Goal: Use online tool/utility: Use online tool/utility

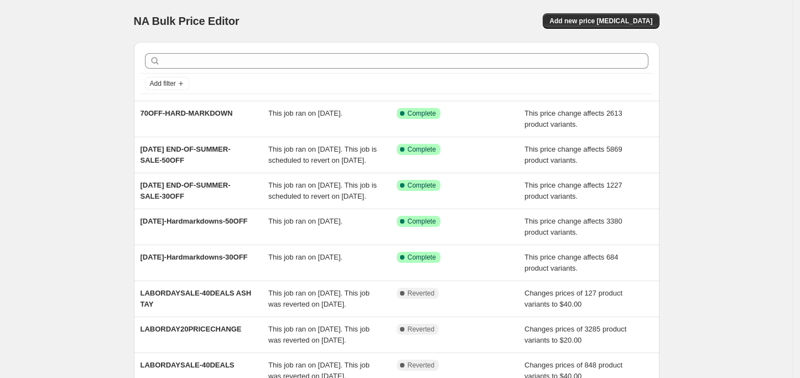
drag, startPoint x: 159, startPoint y: 110, endPoint x: 105, endPoint y: 111, distance: 53.7
click at [105, 111] on div "NA Bulk Price Editor. This page is ready NA Bulk Price Editor Add new price [ME…" at bounding box center [396, 285] width 793 height 570
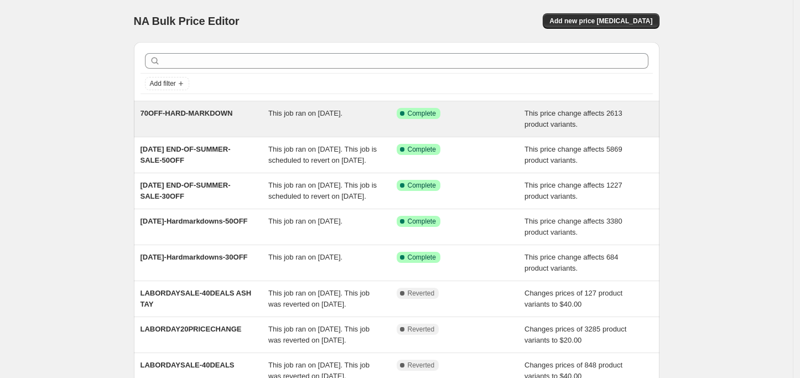
click at [173, 114] on span "70OFF-HARD-MARKDOWN" at bounding box center [187, 113] width 92 height 8
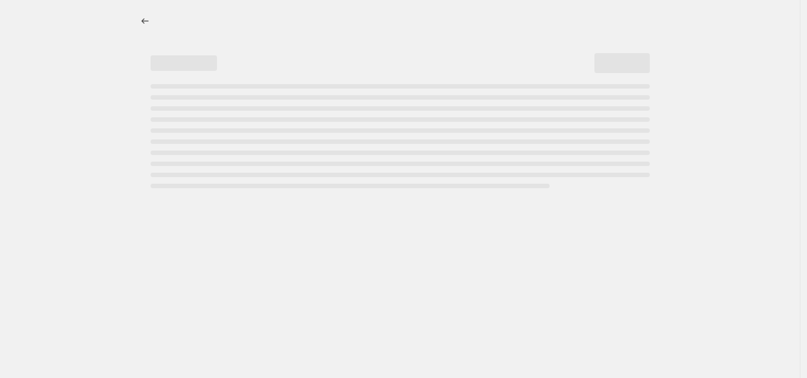
select select "pcap"
select select "no_change"
select select "tag"
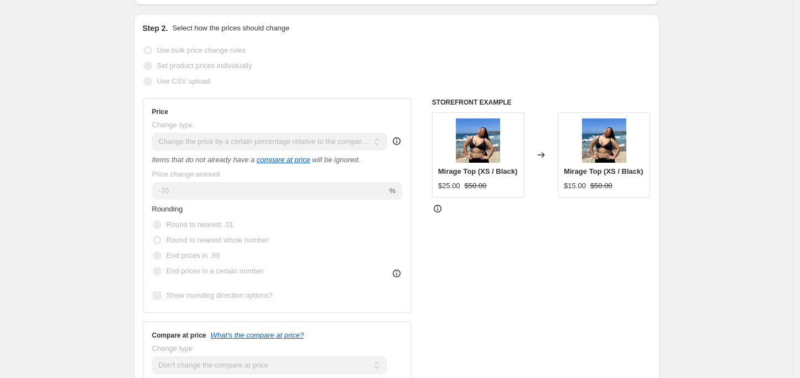
scroll to position [27, 0]
